Goal: Task Accomplishment & Management: Complete application form

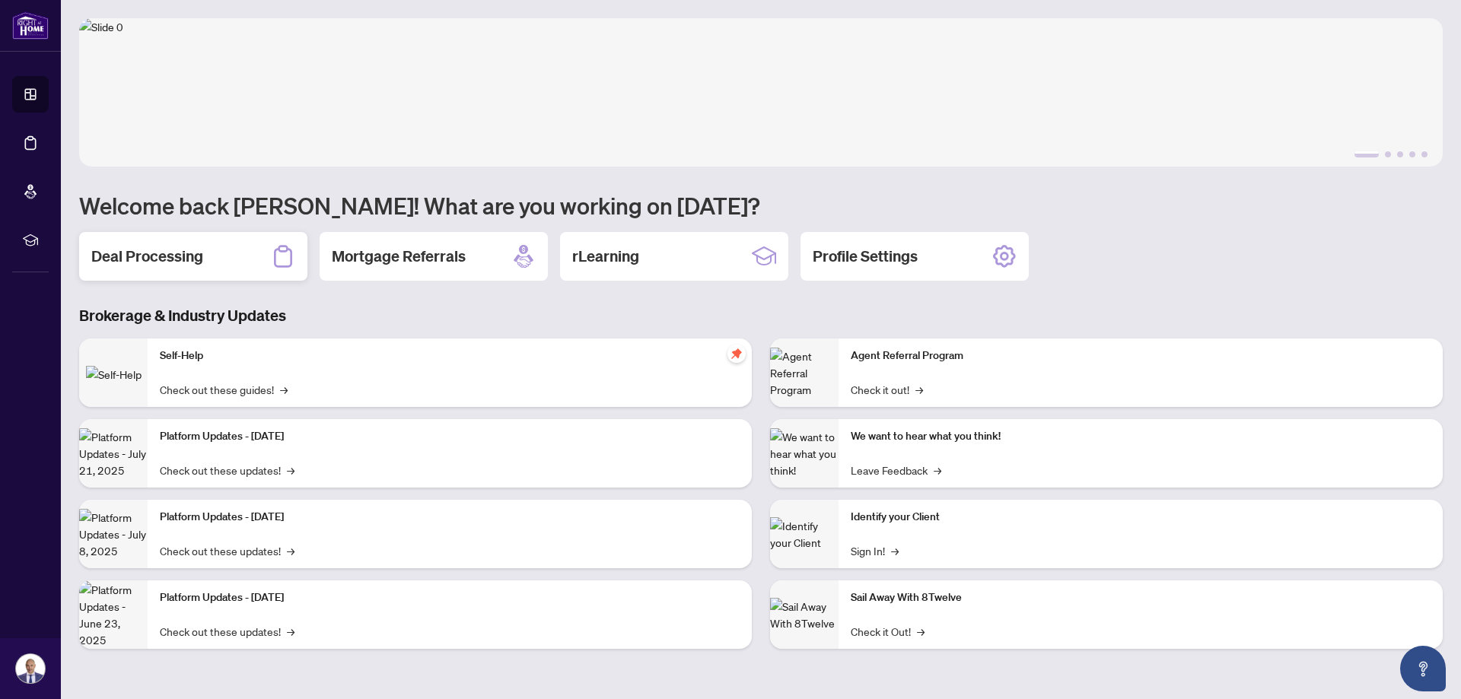
click at [183, 260] on h2 "Deal Processing" at bounding box center [147, 256] width 112 height 21
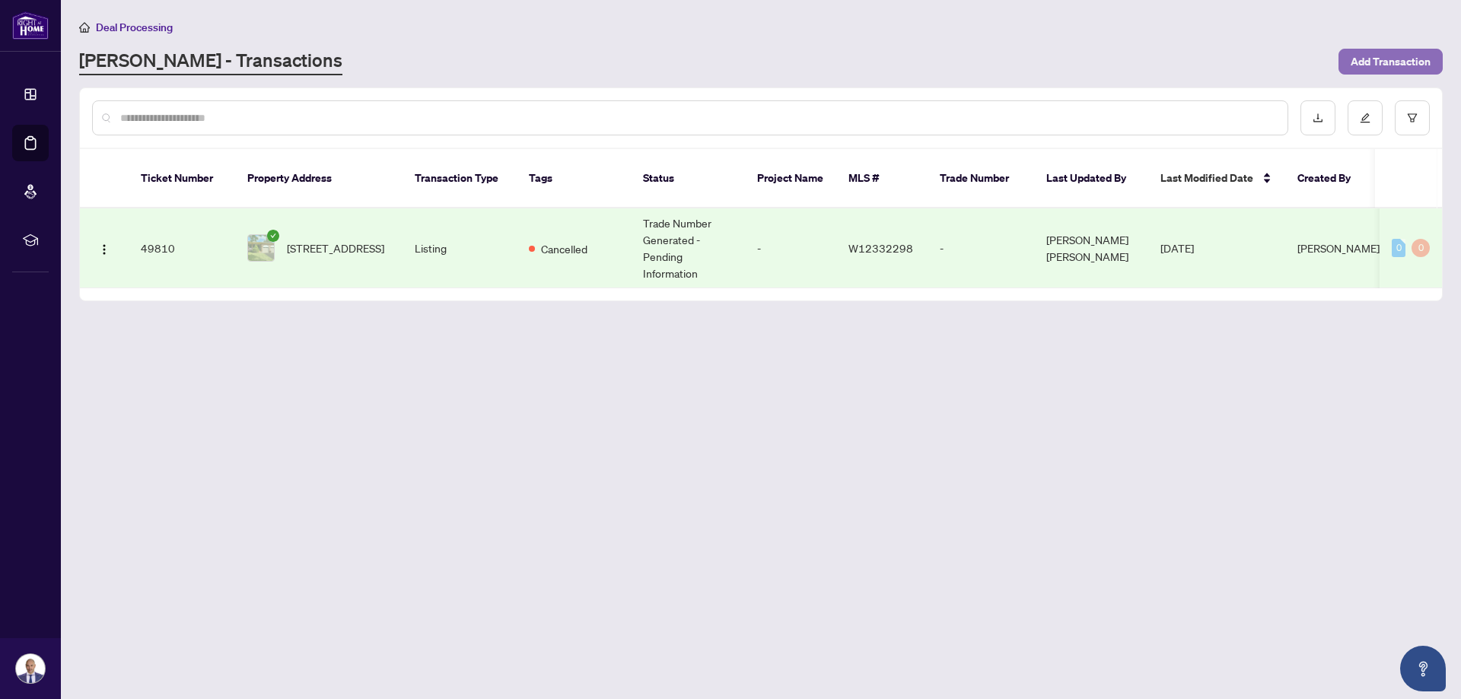
click at [1376, 61] on span "Add Transaction" at bounding box center [1390, 61] width 80 height 24
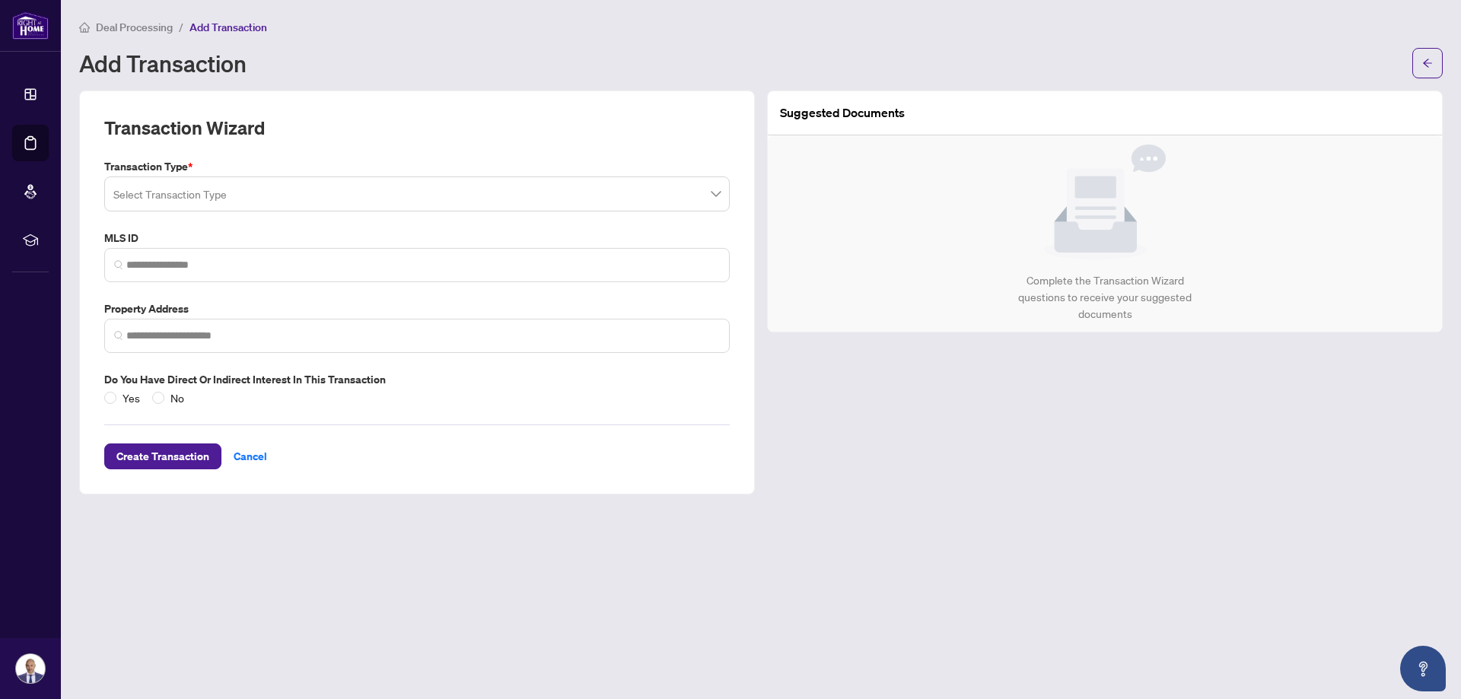
click at [384, 205] on input "search" at bounding box center [409, 196] width 593 height 33
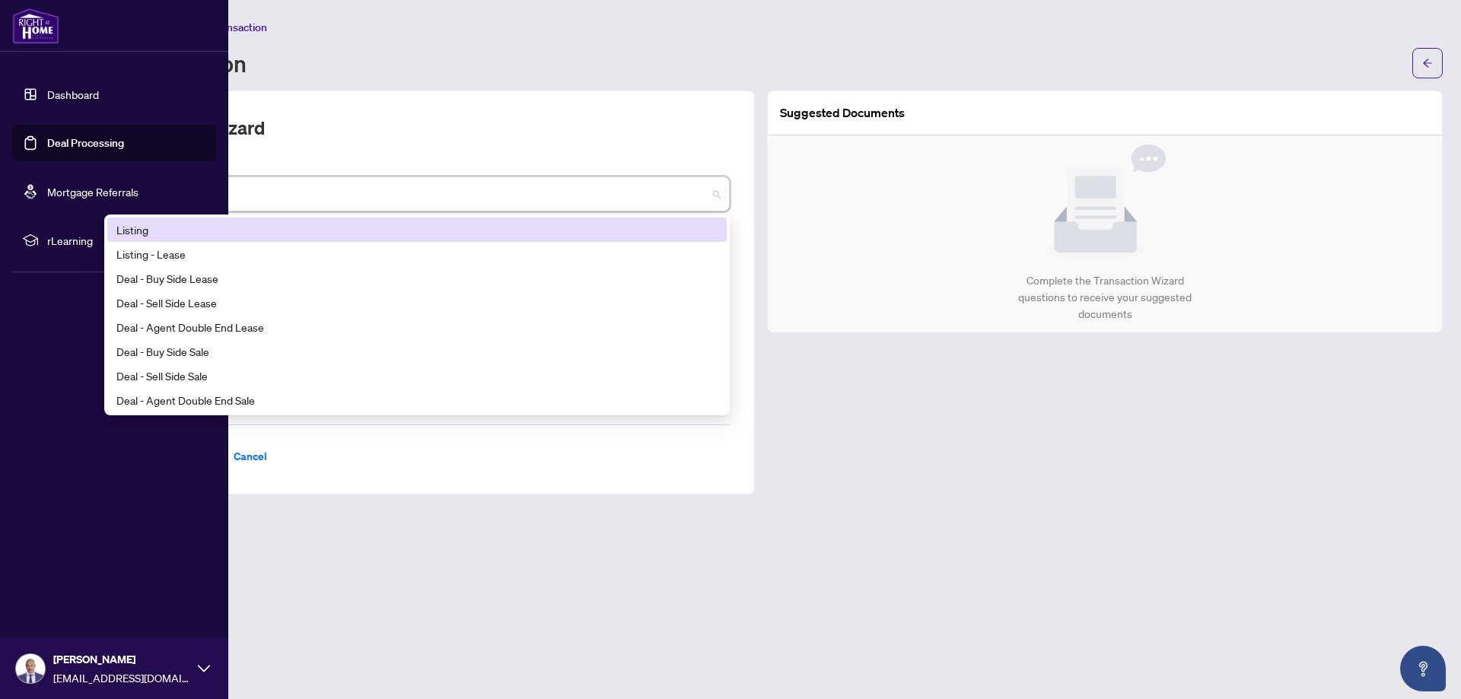
click at [52, 94] on link "Dashboard" at bounding box center [73, 94] width 52 height 14
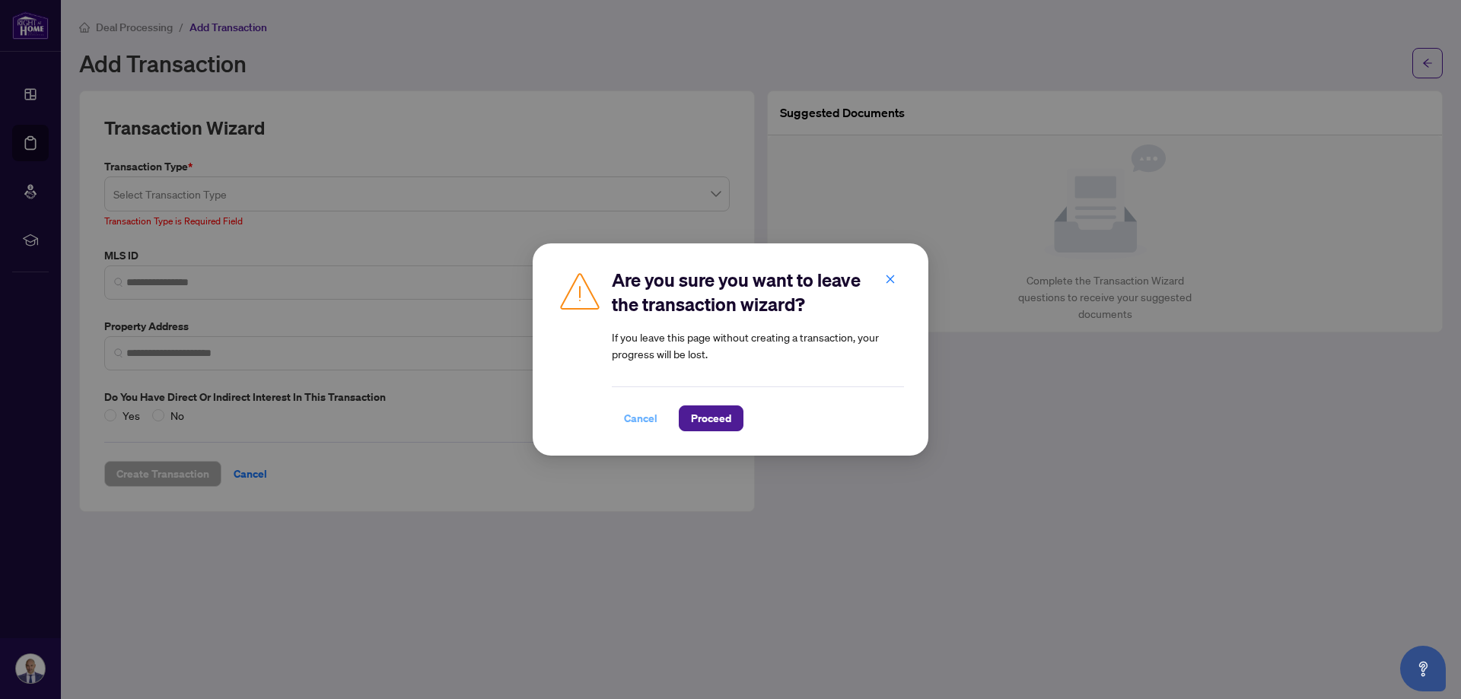
click at [641, 411] on span "Cancel" at bounding box center [640, 418] width 33 height 24
